Goal: Find specific page/section: Find specific page/section

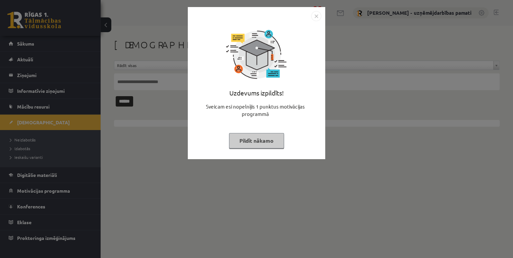
click at [312, 16] on img "Close" at bounding box center [316, 16] width 10 height 10
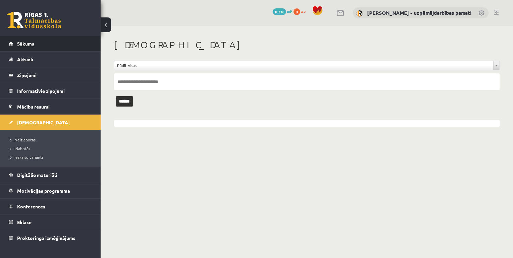
click at [24, 44] on span "Sākums" at bounding box center [25, 44] width 17 height 6
click at [30, 138] on span "Neizlabotās" at bounding box center [22, 139] width 25 height 5
